Goal: Task Accomplishment & Management: Use online tool/utility

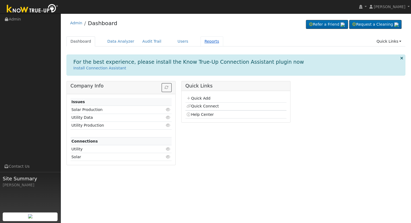
click at [200, 42] on link "Reports" at bounding box center [211, 41] width 23 height 10
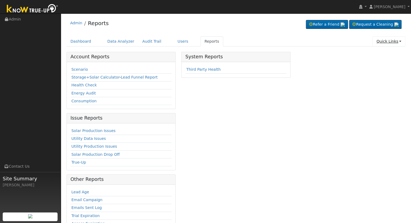
click at [394, 45] on link "Quick Links" at bounding box center [388, 41] width 33 height 10
click at [376, 59] on link "Quick Connect" at bounding box center [385, 60] width 40 height 8
click at [70, 70] on td "Scenario" at bounding box center [120, 70] width 101 height 8
click at [78, 69] on link "Scenario" at bounding box center [79, 69] width 16 height 4
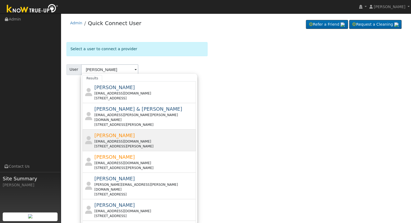
click at [113, 144] on div "6270 North Tamera Avenue, Fresno, CA 93711" at bounding box center [144, 146] width 100 height 5
type input "Marvin Krause"
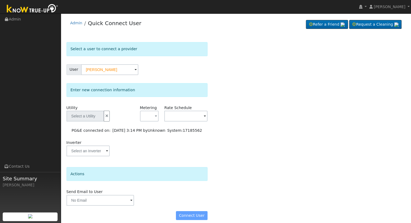
type input "PG&E"
click at [104, 120] on input "text" at bounding box center [85, 116] width 38 height 11
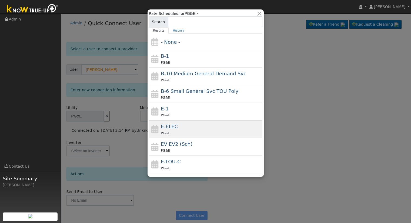
click at [184, 129] on div "E-ELEC PG&E" at bounding box center [211, 129] width 100 height 13
type input "E-ELEC"
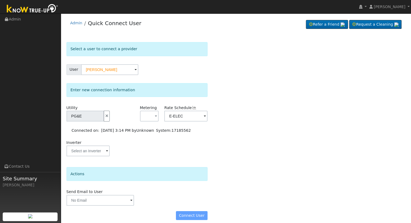
scroll to position [5, 0]
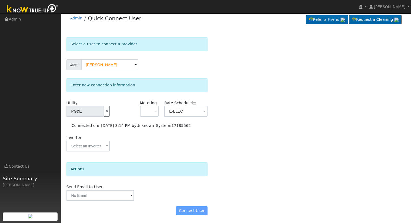
click at [186, 208] on div "Connect User" at bounding box center [136, 210] width 147 height 9
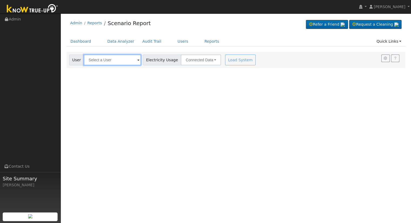
click at [98, 56] on input "text" at bounding box center [112, 60] width 57 height 11
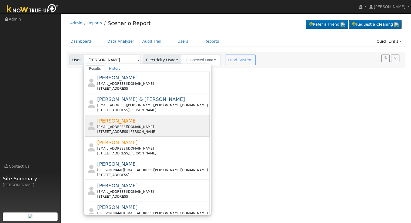
click at [100, 129] on div "[STREET_ADDRESS][PERSON_NAME]" at bounding box center [153, 131] width 112 height 5
type input "[PERSON_NAME]"
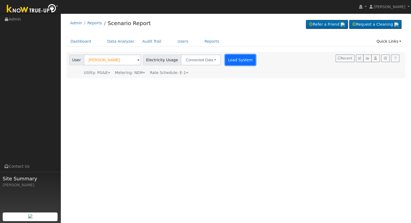
click at [225, 60] on button "Load System" at bounding box center [240, 60] width 31 height 11
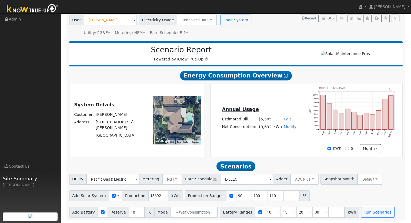
scroll to position [42, 0]
